Goal: Communication & Community: Answer question/provide support

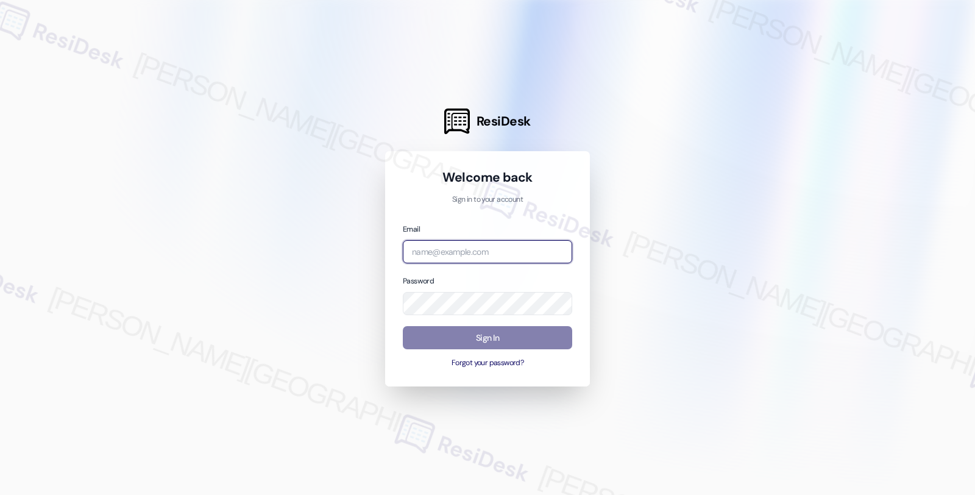
click at [465, 258] on input "email" at bounding box center [487, 252] width 169 height 24
type input "automated-surveys-root_management-fides.[PERSON_NAME]@root_[DOMAIN_NAME]"
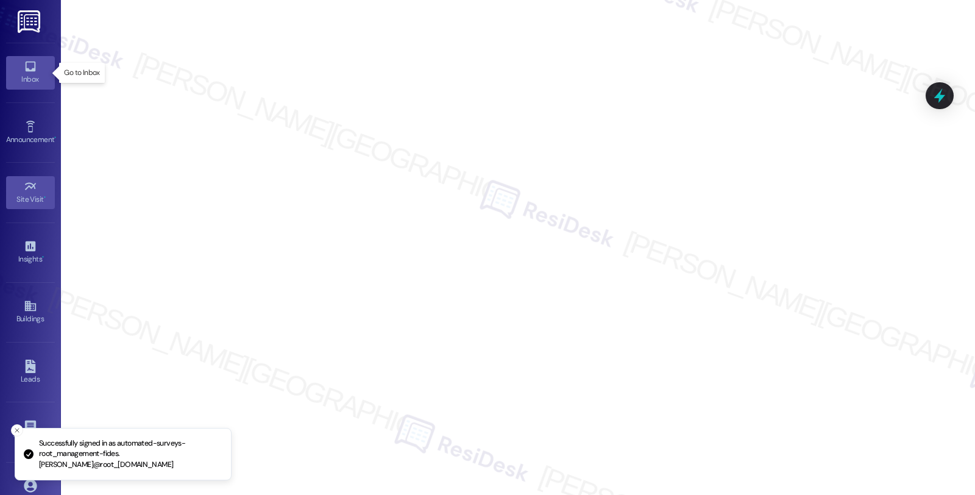
click at [38, 69] on link "Inbox" at bounding box center [30, 72] width 49 height 33
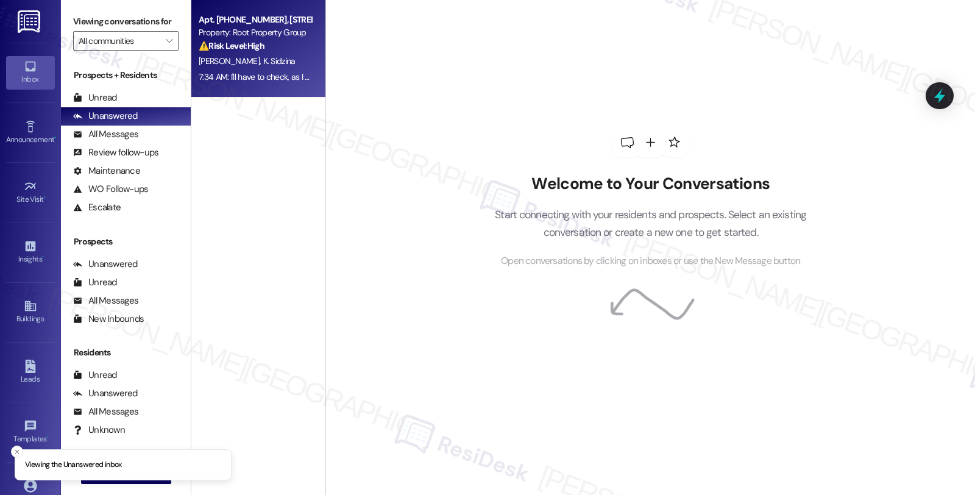
click at [235, 35] on div "Property: Root Property Group" at bounding box center [255, 32] width 113 height 13
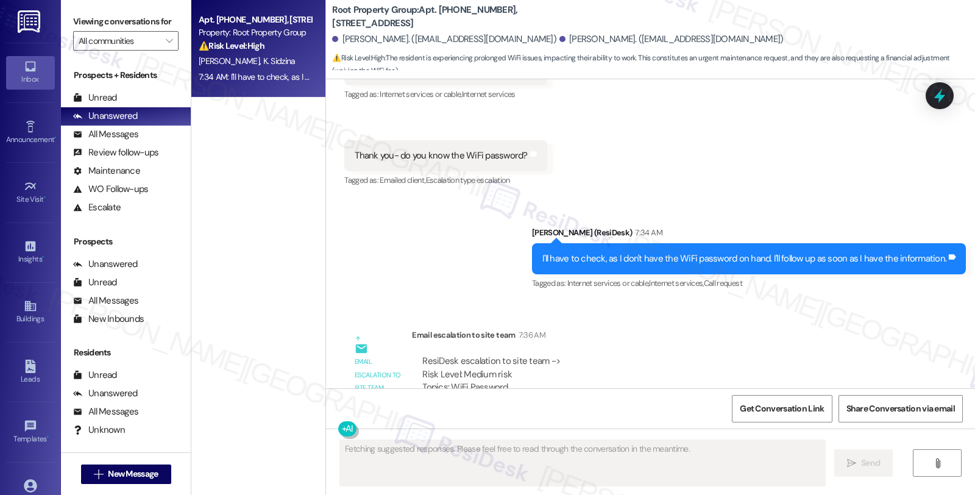
scroll to position [3664, 0]
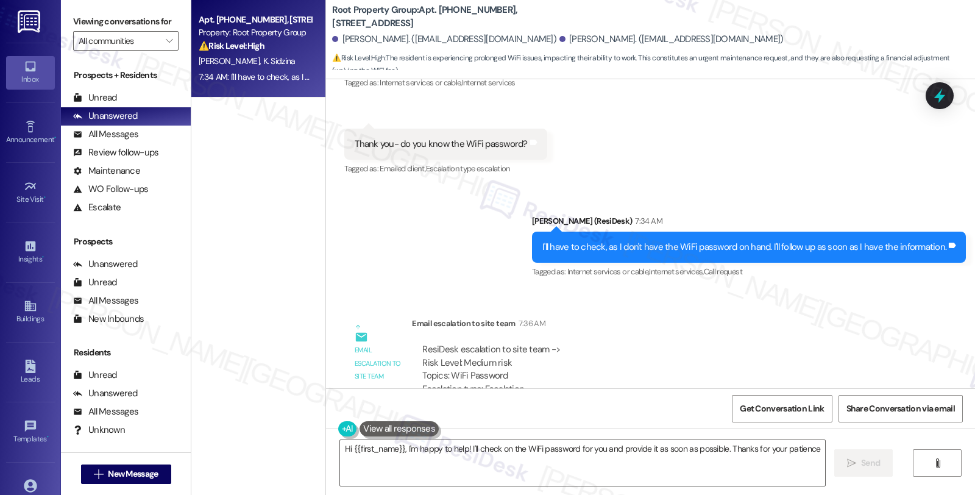
type textarea "Hi {{first_name}}, I'm happy to help! I'll check on the WiFi password for you a…"
click at [122, 141] on div "All Messages" at bounding box center [105, 134] width 65 height 13
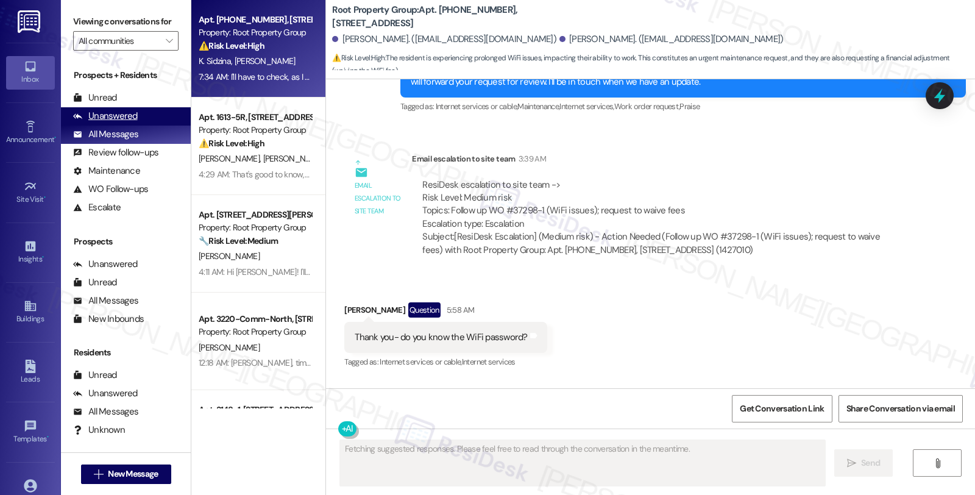
scroll to position [3410, 0]
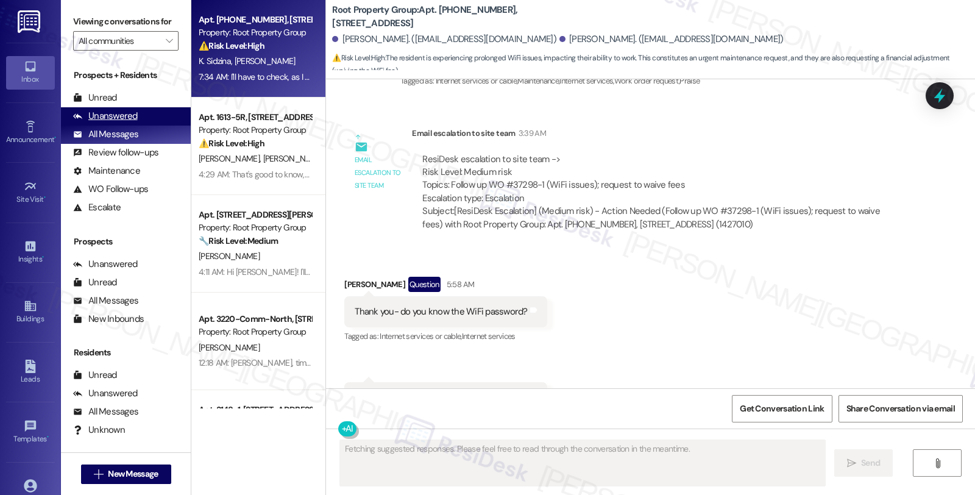
click at [122, 122] on div "Unanswered" at bounding box center [105, 116] width 65 height 13
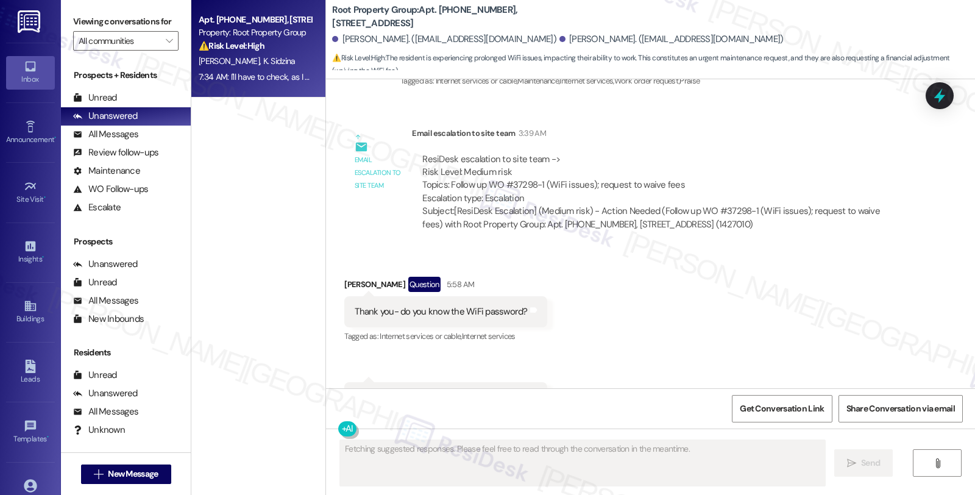
scroll to position [3664, 0]
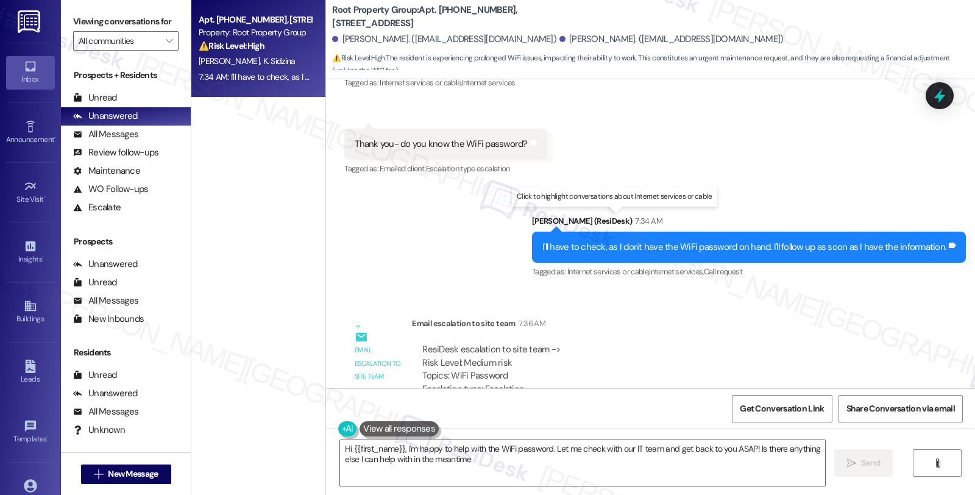
type textarea "Hi {{first_name}}, I'm happy to help with the WiFi password. Let me check with …"
click at [814, 334] on div "ResiDesk escalation to site team -> Risk Level: Medium risk Topics: WiFi Passwo…" at bounding box center [661, 382] width 498 height 97
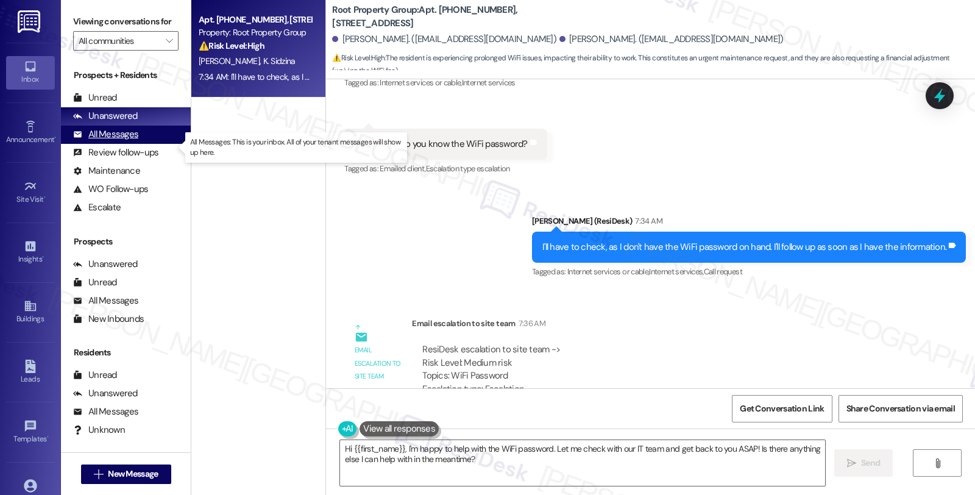
click at [111, 141] on div "All Messages" at bounding box center [105, 134] width 65 height 13
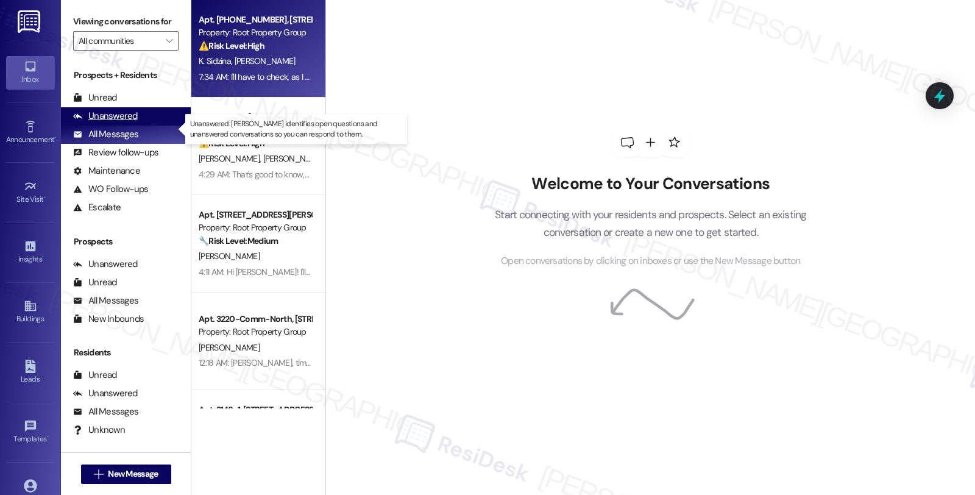
click at [102, 122] on div "Unanswered" at bounding box center [105, 116] width 65 height 13
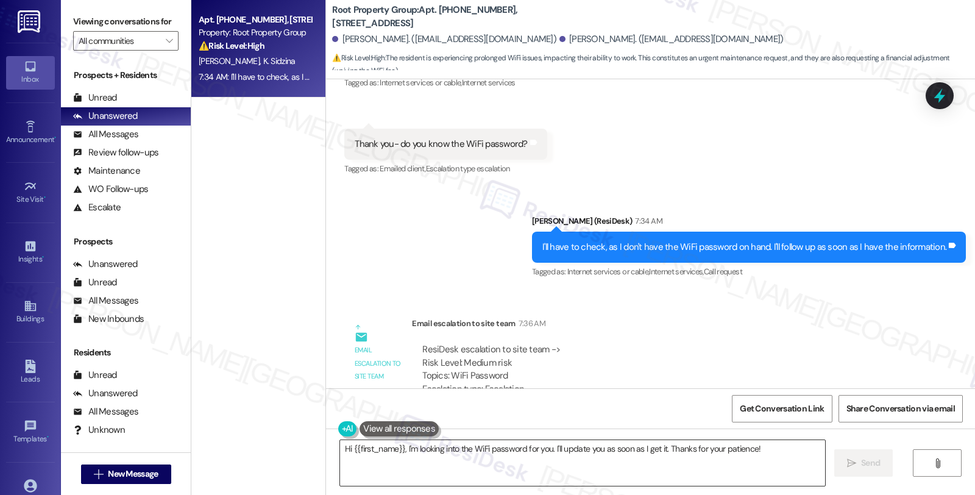
click at [340, 446] on textarea "Hi {{first_name}}, I'm looking into the WiFi password for you. I'll update you …" at bounding box center [582, 463] width 485 height 46
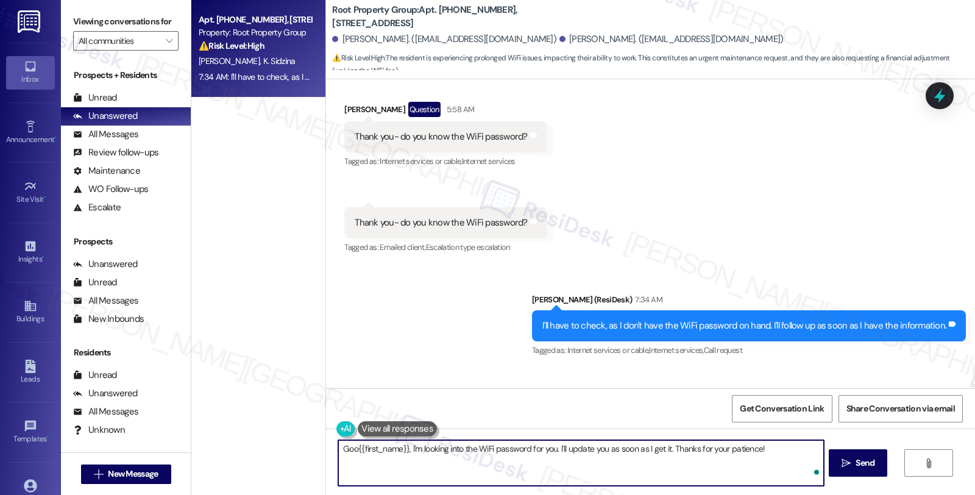
scroll to position [3529, 0]
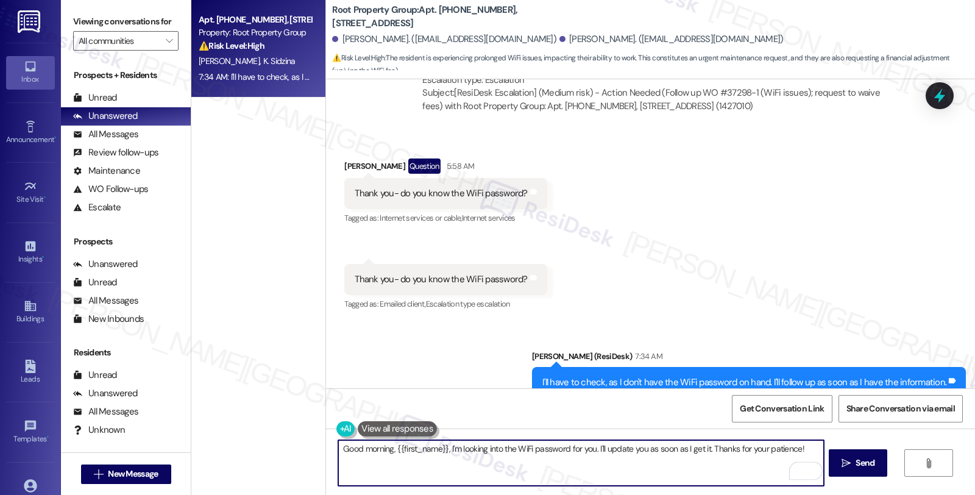
drag, startPoint x: 441, startPoint y: 446, endPoint x: 861, endPoint y: 483, distance: 421.4
click at [861, 483] on div "Good morning, {{first_name}}, I'm looking into the WiFi password for you. I'll …" at bounding box center [650, 473] width 649 height 91
paste textarea "Their Wifi password is [SECURITY_DATA]"
click at [348, 35] on div "[PERSON_NAME]. ([EMAIL_ADDRESS][DOMAIN_NAME])" at bounding box center [444, 39] width 224 height 13
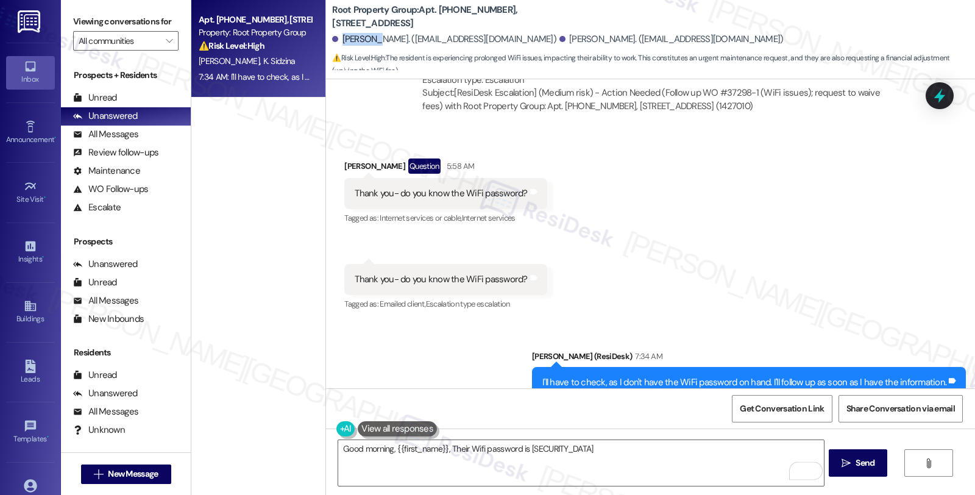
click at [348, 35] on div "[PERSON_NAME]. ([EMAIL_ADDRESS][DOMAIN_NAME])" at bounding box center [444, 39] width 224 height 13
copy div "[PERSON_NAME]"
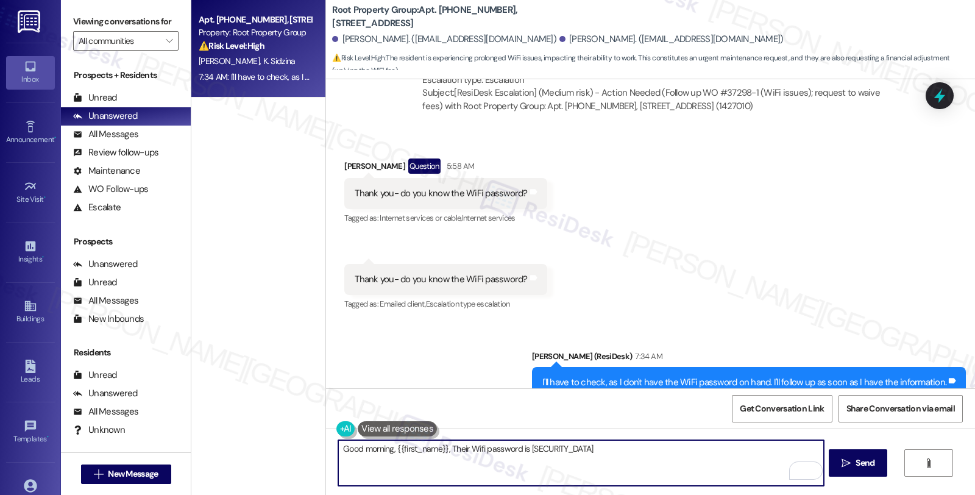
drag, startPoint x: 390, startPoint y: 448, endPoint x: 439, endPoint y: 448, distance: 49.4
click at [439, 448] on textarea "Good morning, {{first_name}}, Their Wifi password is [SECURITY_DATA]" at bounding box center [580, 463] width 485 height 46
paste textarea "[PERSON_NAME]"
click at [422, 447] on textarea "Good morning, [PERSON_NAME], Their Wifi password is [SECURITY_DATA]" at bounding box center [580, 463] width 485 height 46
click at [420, 452] on textarea "Good morning, [PERSON_NAME], Their Wifi password is [SECURITY_DATA]" at bounding box center [580, 463] width 485 height 46
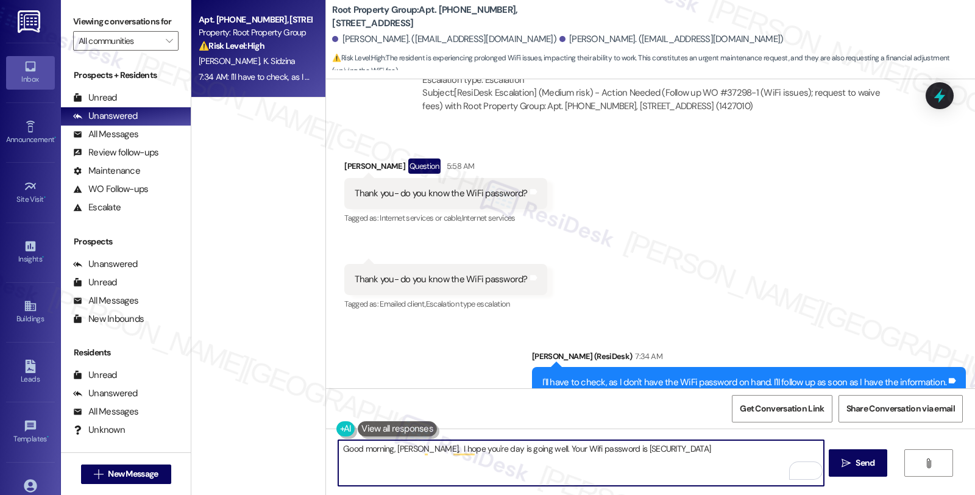
click at [684, 453] on textarea "Good morning, [PERSON_NAME], I hope you're day is going well. Your Wifi passwor…" at bounding box center [580, 463] width 485 height 46
click at [411, 465] on textarea "Good morning, [PERSON_NAME], I hope you're day is going well. Your Wifi passwor…" at bounding box center [580, 463] width 485 height 46
click at [411, 455] on textarea "Good morning, [PERSON_NAME], I hope you're day is going well. Your Wifi passwor…" at bounding box center [580, 463] width 485 height 46
type textarea "Good morning, [PERSON_NAME], I hope you're day is going well. Your Wifi passwor…"
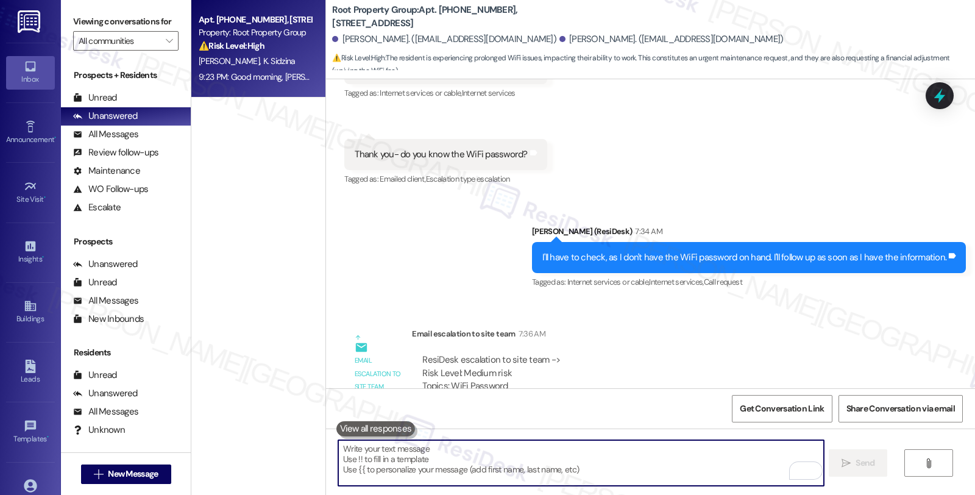
scroll to position [3761, 0]
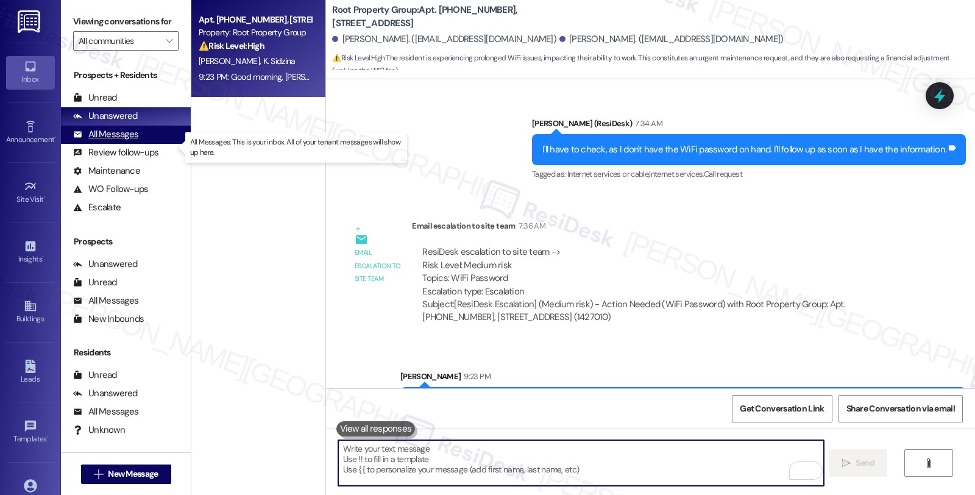
click at [108, 141] on div "All Messages" at bounding box center [105, 134] width 65 height 13
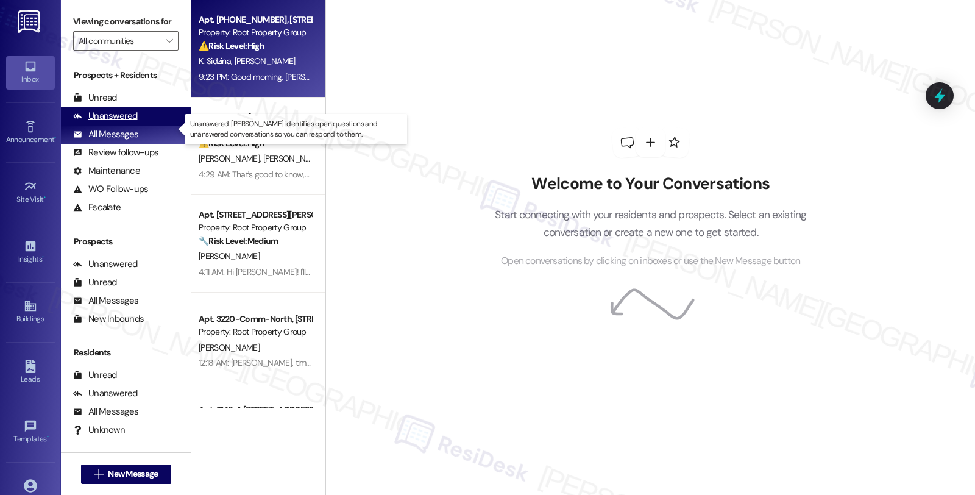
click at [122, 122] on div "Unanswered" at bounding box center [105, 116] width 65 height 13
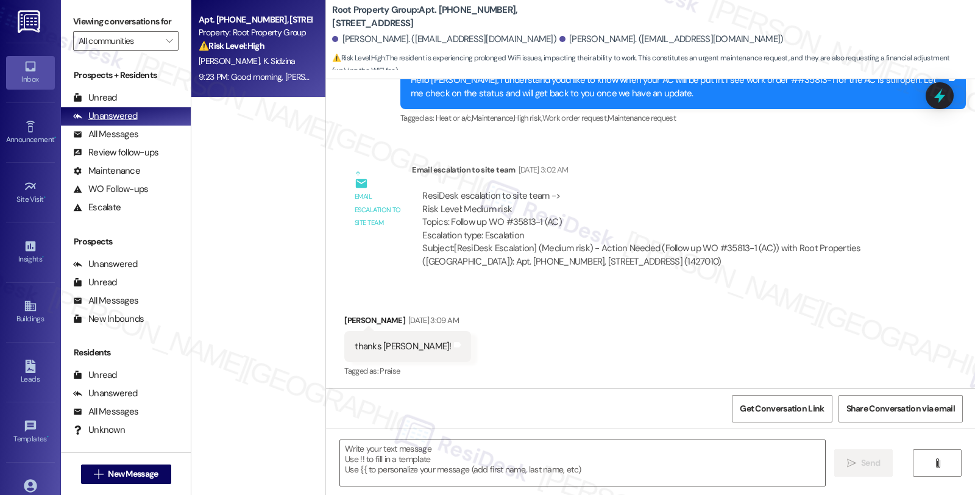
type textarea "Fetching suggested responses. Please feel free to read through the conversation…"
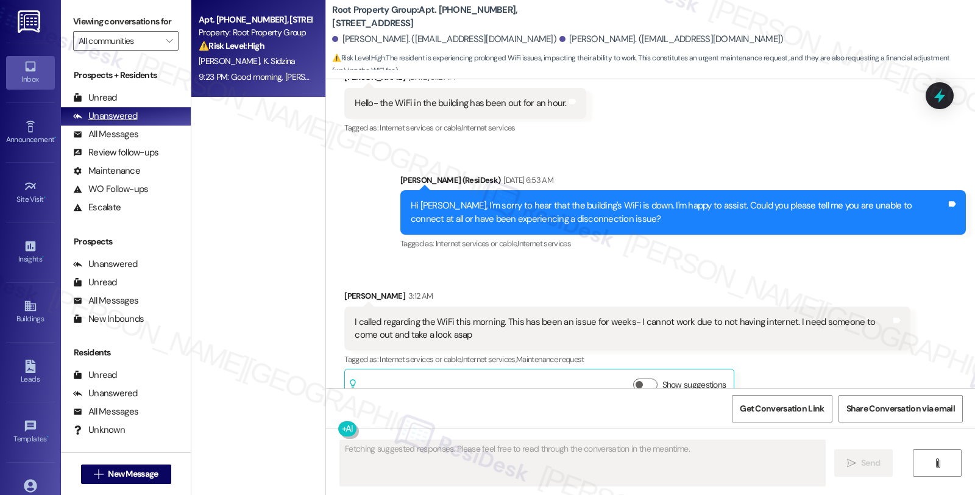
scroll to position [3410, 0]
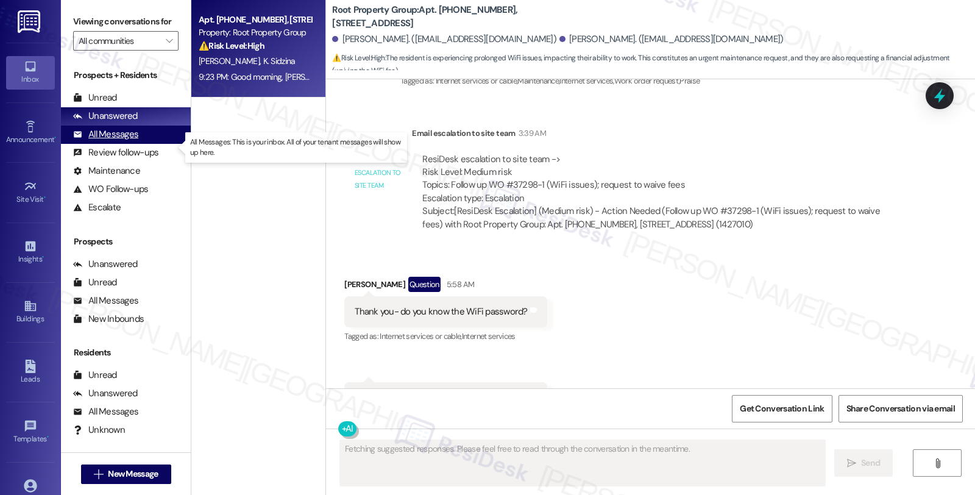
click at [124, 144] on div "All Messages (undefined)" at bounding box center [126, 134] width 130 height 18
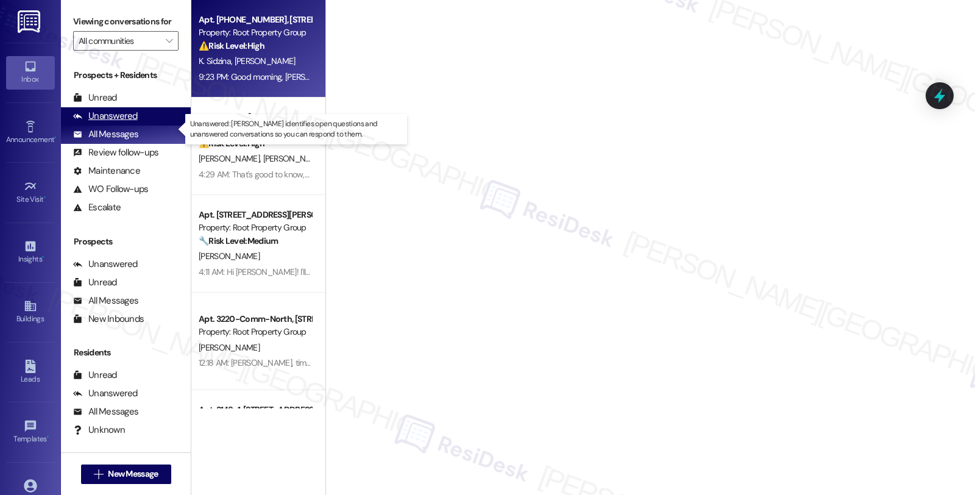
click at [122, 122] on div "Unanswered" at bounding box center [105, 116] width 65 height 13
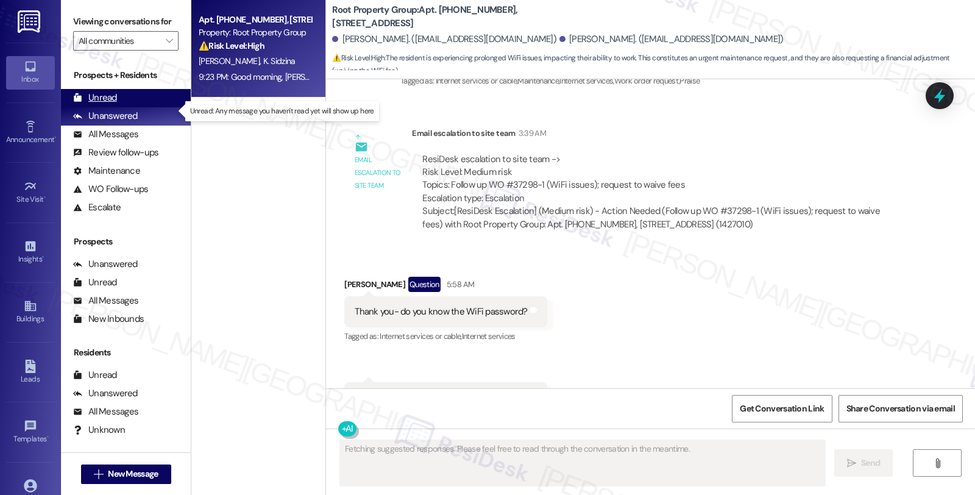
click at [96, 104] on div "Unread" at bounding box center [95, 97] width 44 height 13
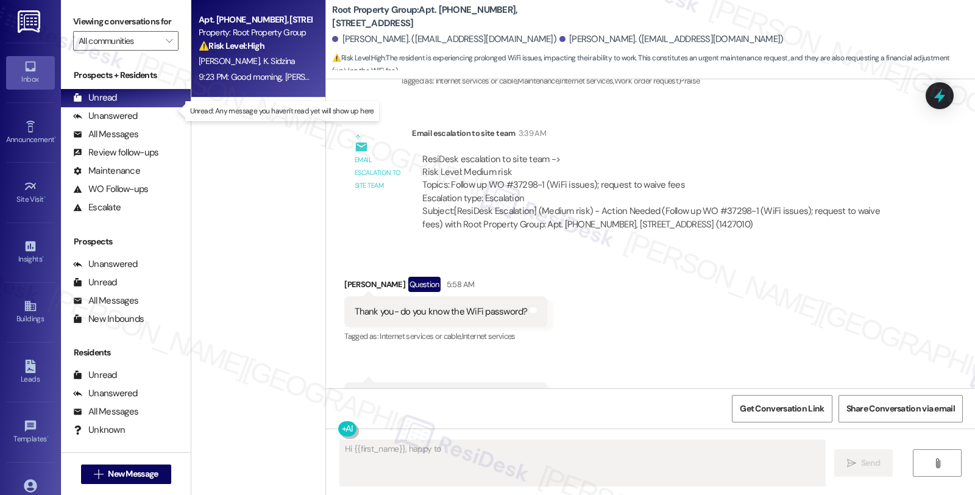
type textarea "Hi {{first_name}}, happy to help"
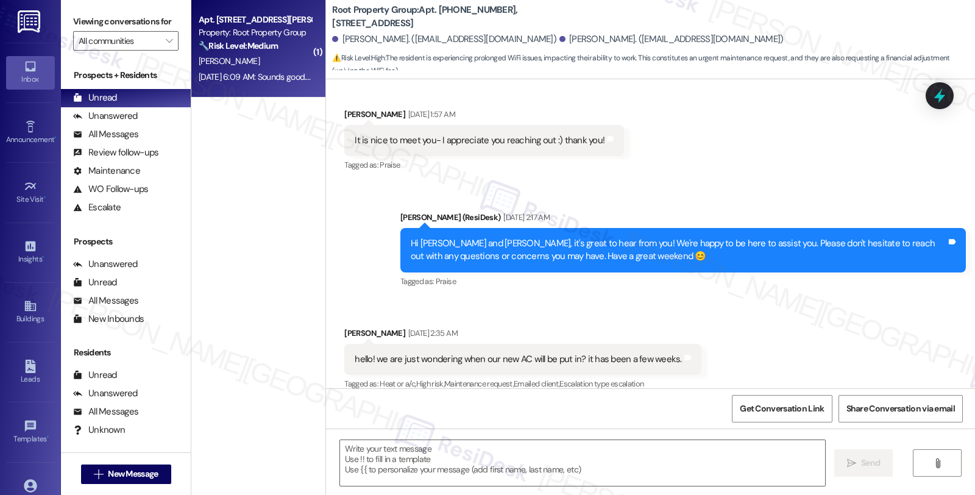
type textarea "Fetching suggested responses. Please feel free to read through the conversation…"
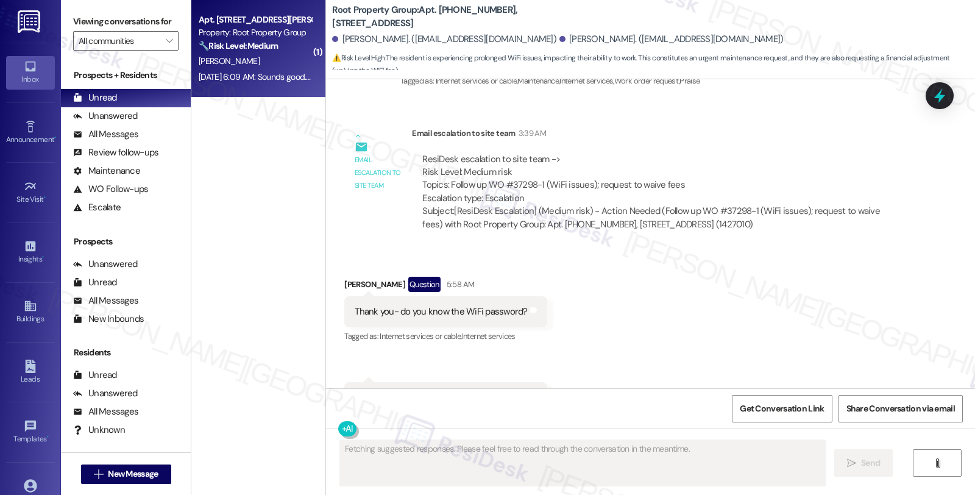
click at [297, 56] on div "[PERSON_NAME]" at bounding box center [254, 61] width 115 height 15
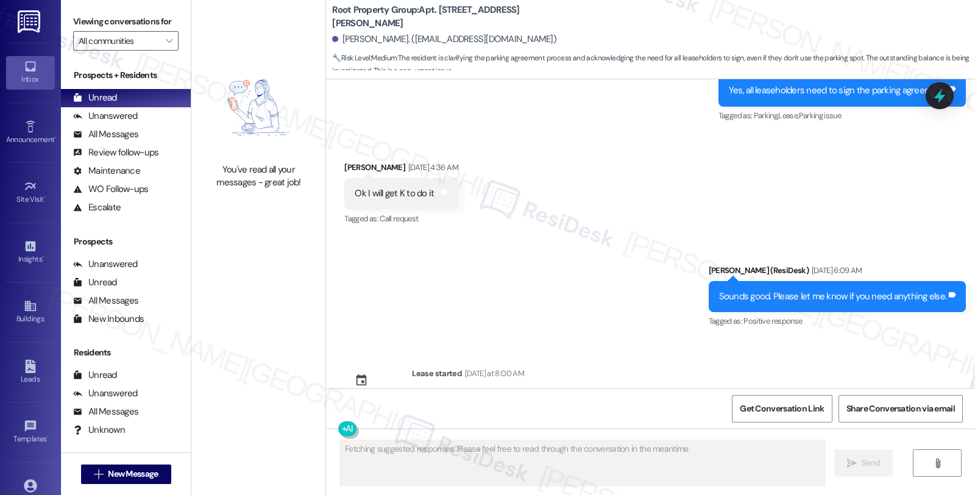
scroll to position [2602, 0]
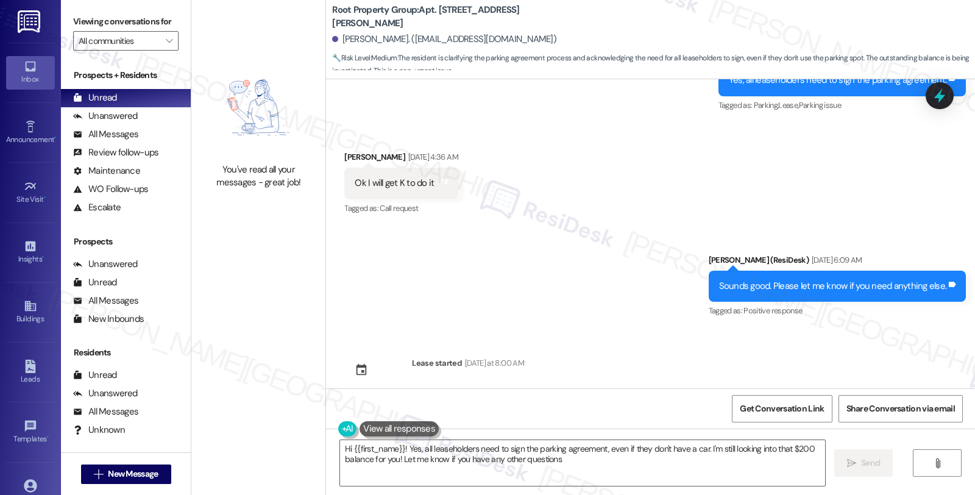
type textarea "Hi {{first_name}}! Yes, all leaseholders need to sign the parking agreement, ev…"
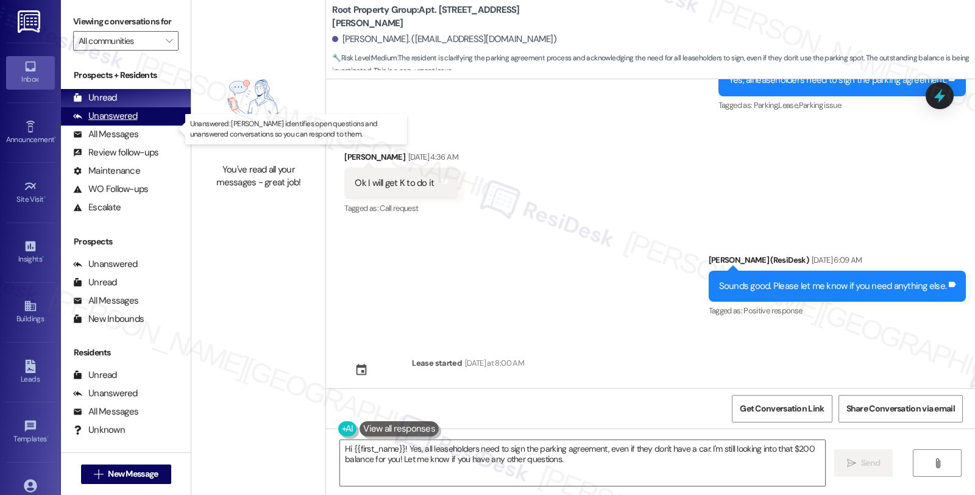
click at [117, 122] on div "Unanswered" at bounding box center [105, 116] width 65 height 13
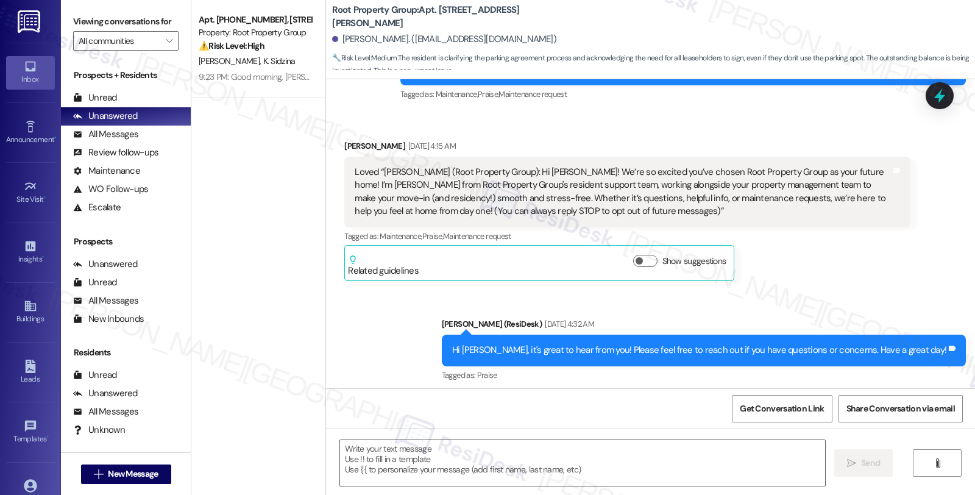
type textarea "Fetching suggested responses. Please feel free to read through the conversation…"
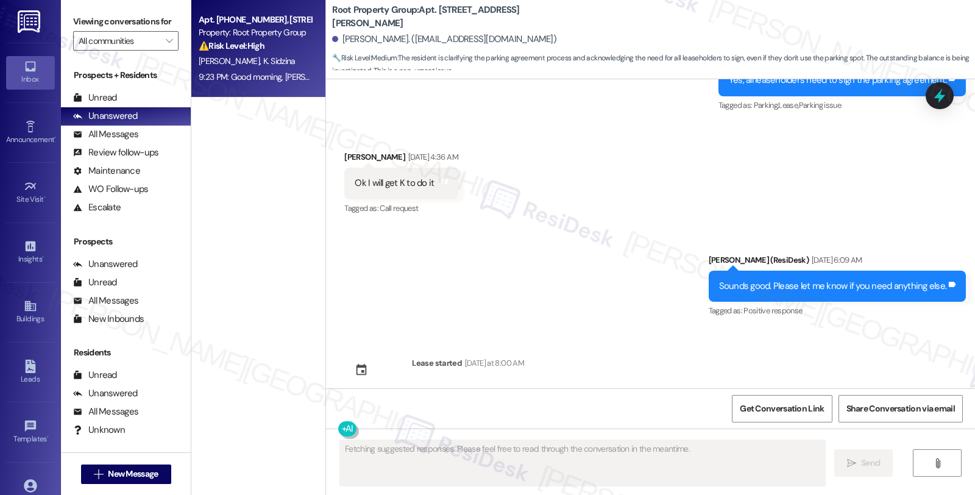
click at [256, 38] on div "Property: Root Property Group" at bounding box center [255, 32] width 113 height 13
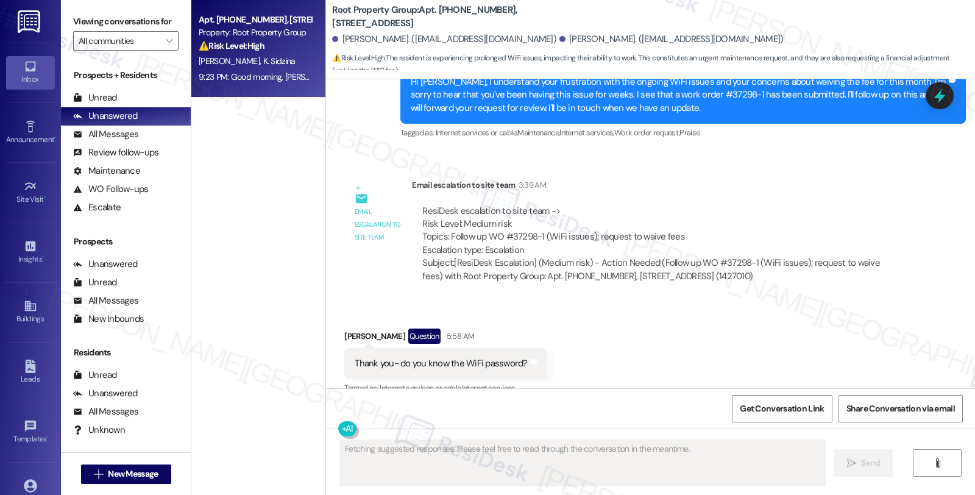
scroll to position [3410, 0]
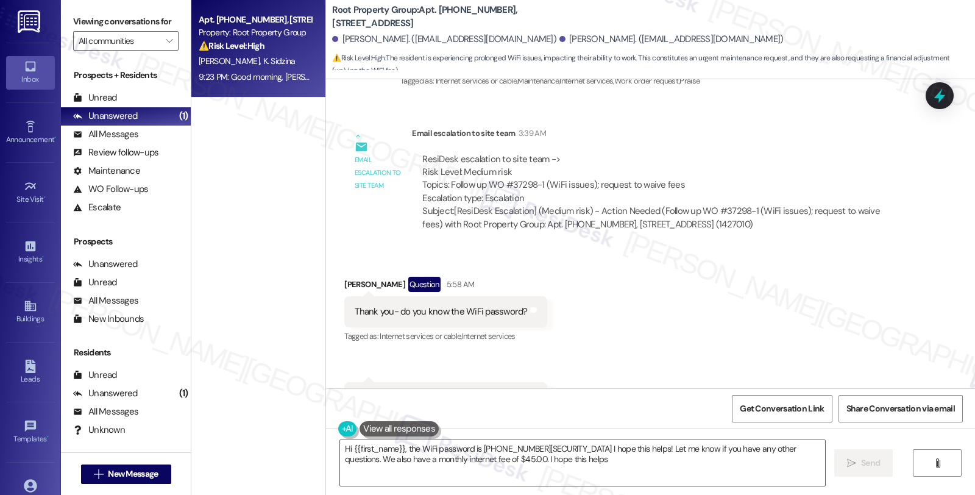
type textarea "Hi {{first_name}}, the WiFi password is [PHONE_NUMBER][SECURITY_DATA] I hope th…"
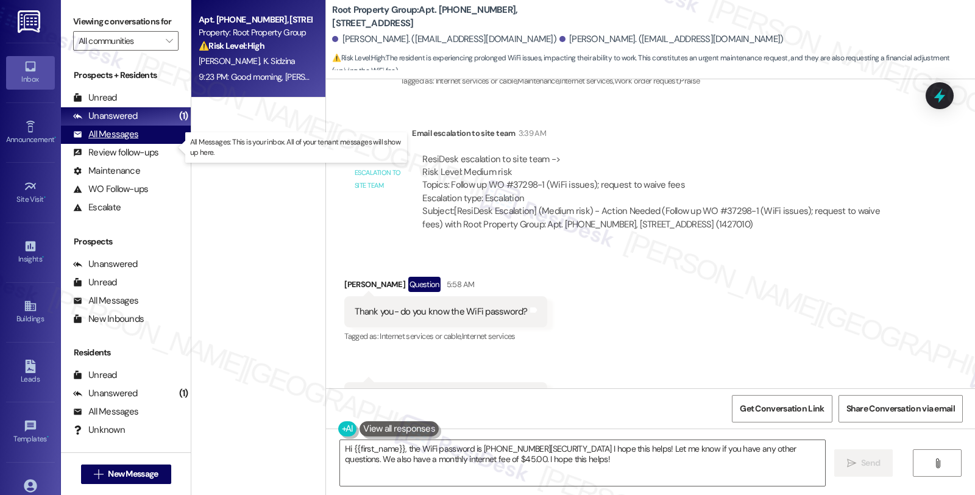
click at [129, 141] on div "All Messages" at bounding box center [105, 134] width 65 height 13
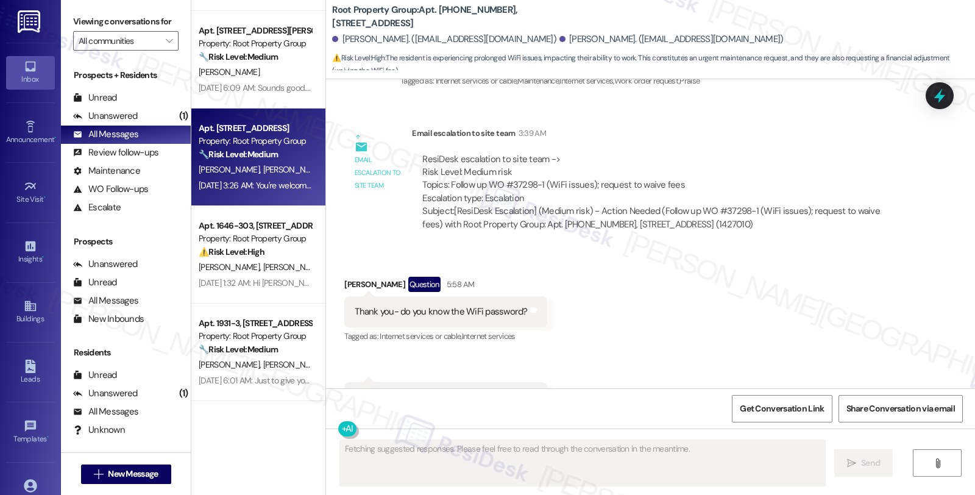
scroll to position [1692, 0]
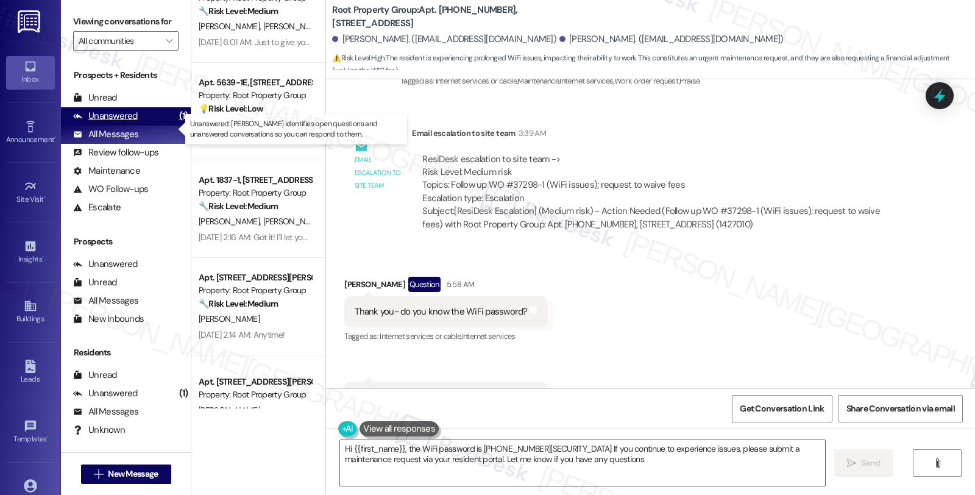
type textarea "Hi {{first_name}}, the WiFi password is [PHONE_NUMBER][SECURITY_DATA] If you co…"
click at [117, 122] on div "Unanswered" at bounding box center [105, 116] width 65 height 13
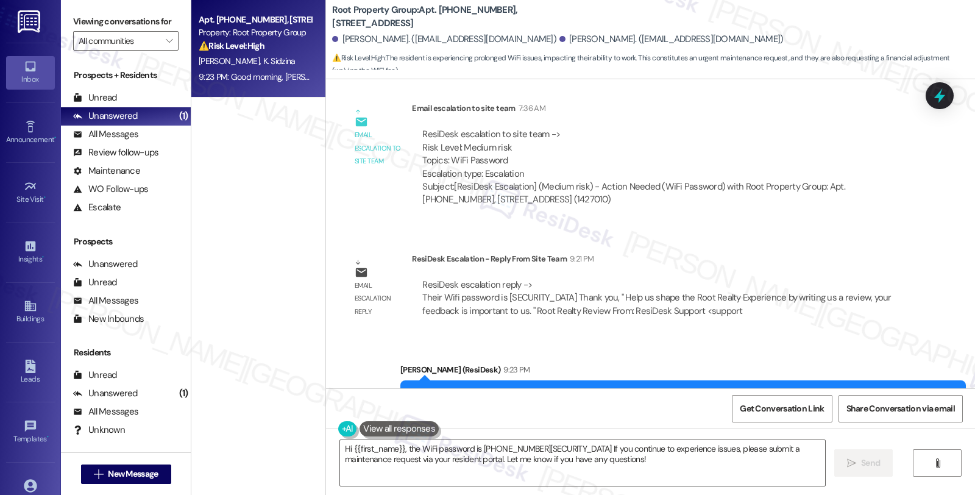
scroll to position [3890, 0]
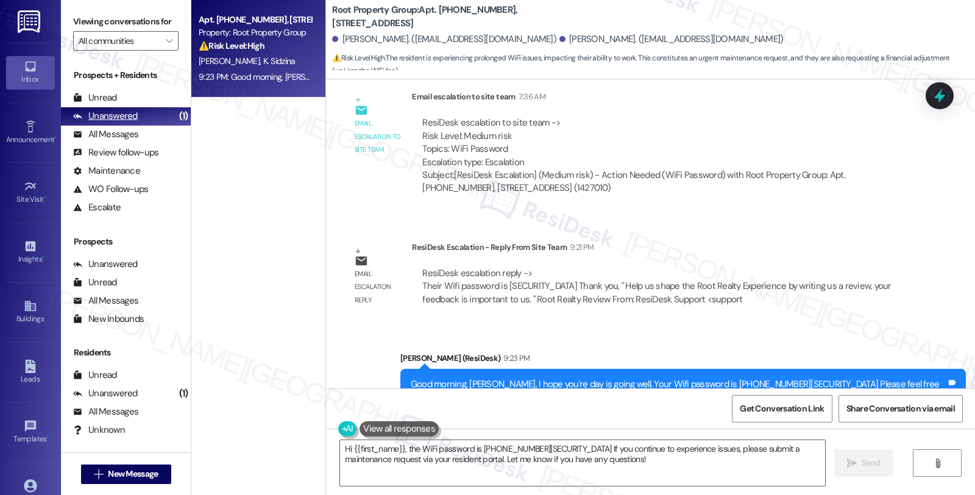
click at [104, 119] on div "Unanswered (1)" at bounding box center [126, 116] width 130 height 18
click at [105, 104] on div "Unread" at bounding box center [95, 97] width 44 height 13
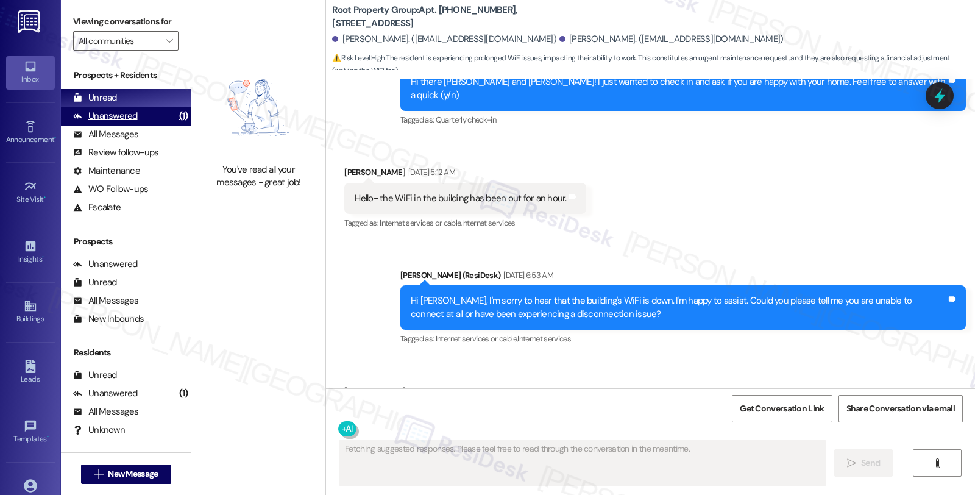
scroll to position [3410, 0]
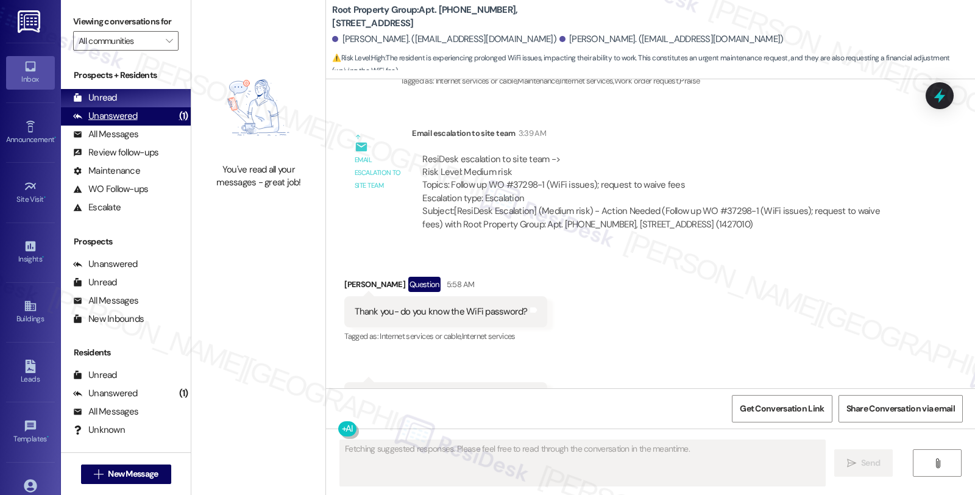
click at [118, 122] on div "Unanswered" at bounding box center [105, 116] width 65 height 13
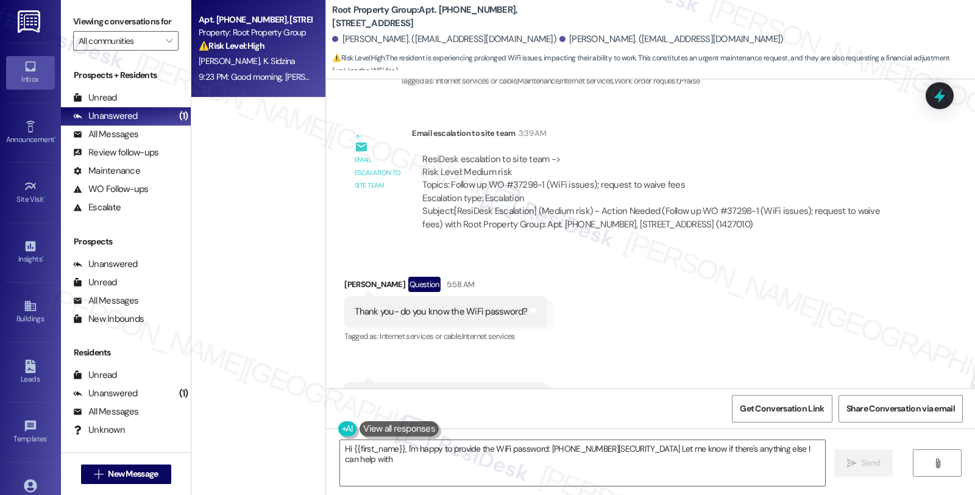
type textarea "Hi {{first_name}}, I'm happy to provide the WiFi password: [PHONE_NUMBER][SECUR…"
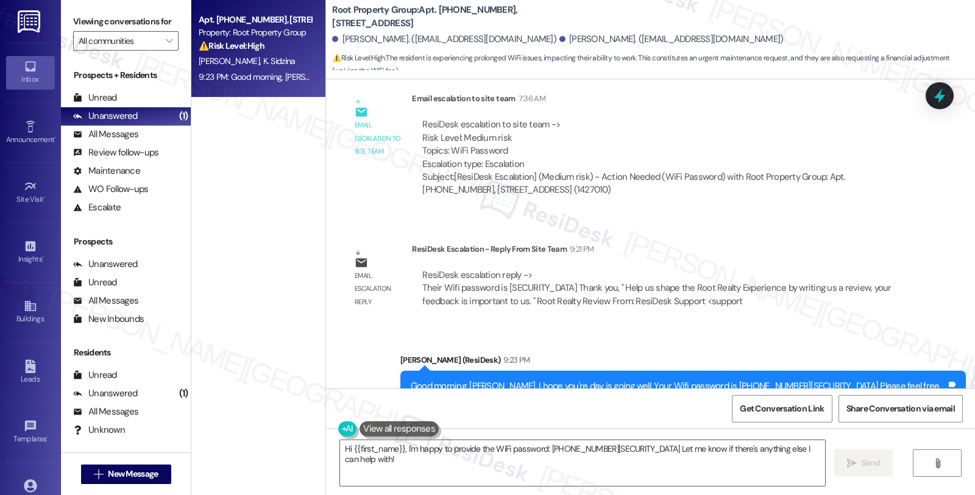
scroll to position [3890, 0]
